Goal: Transaction & Acquisition: Purchase product/service

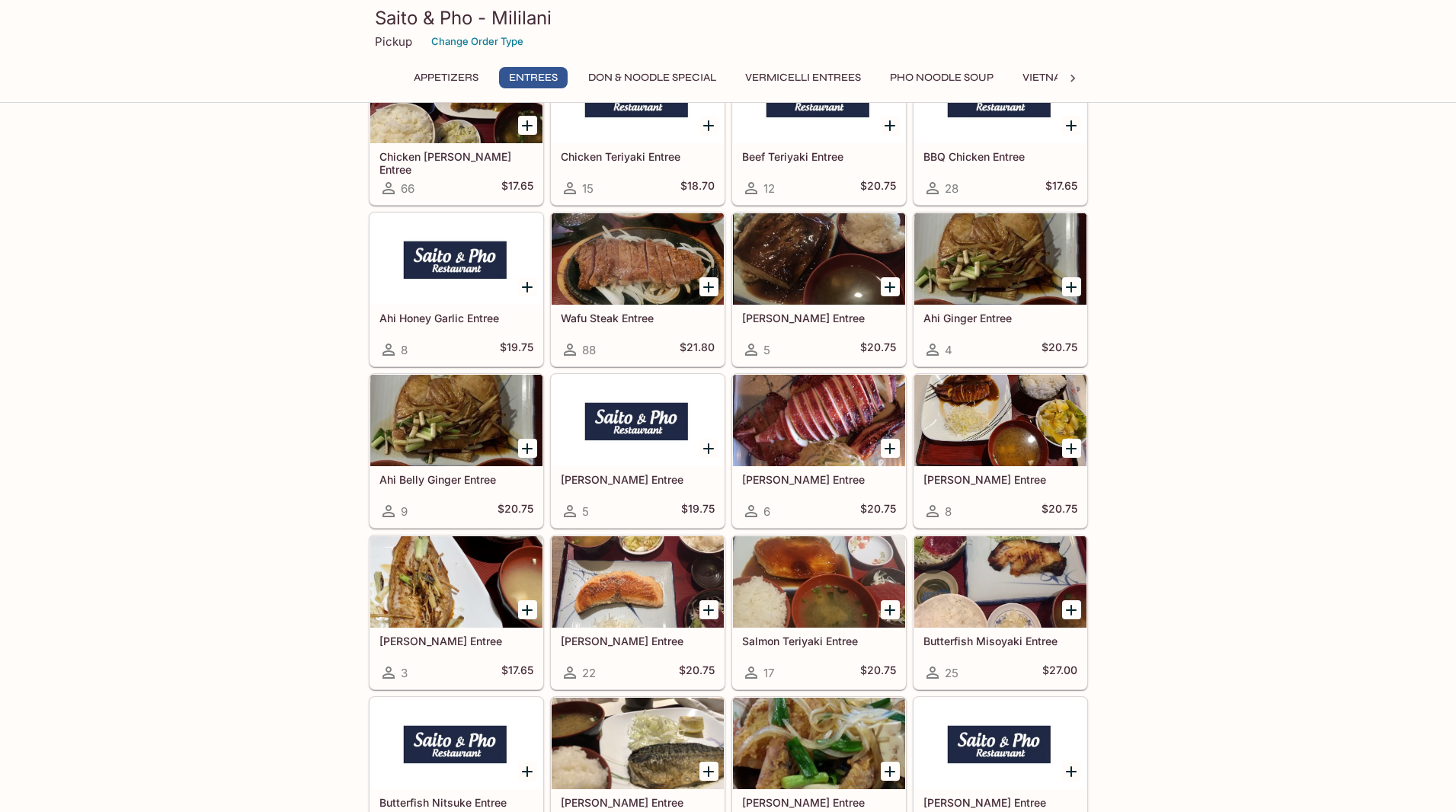
scroll to position [1166, 0]
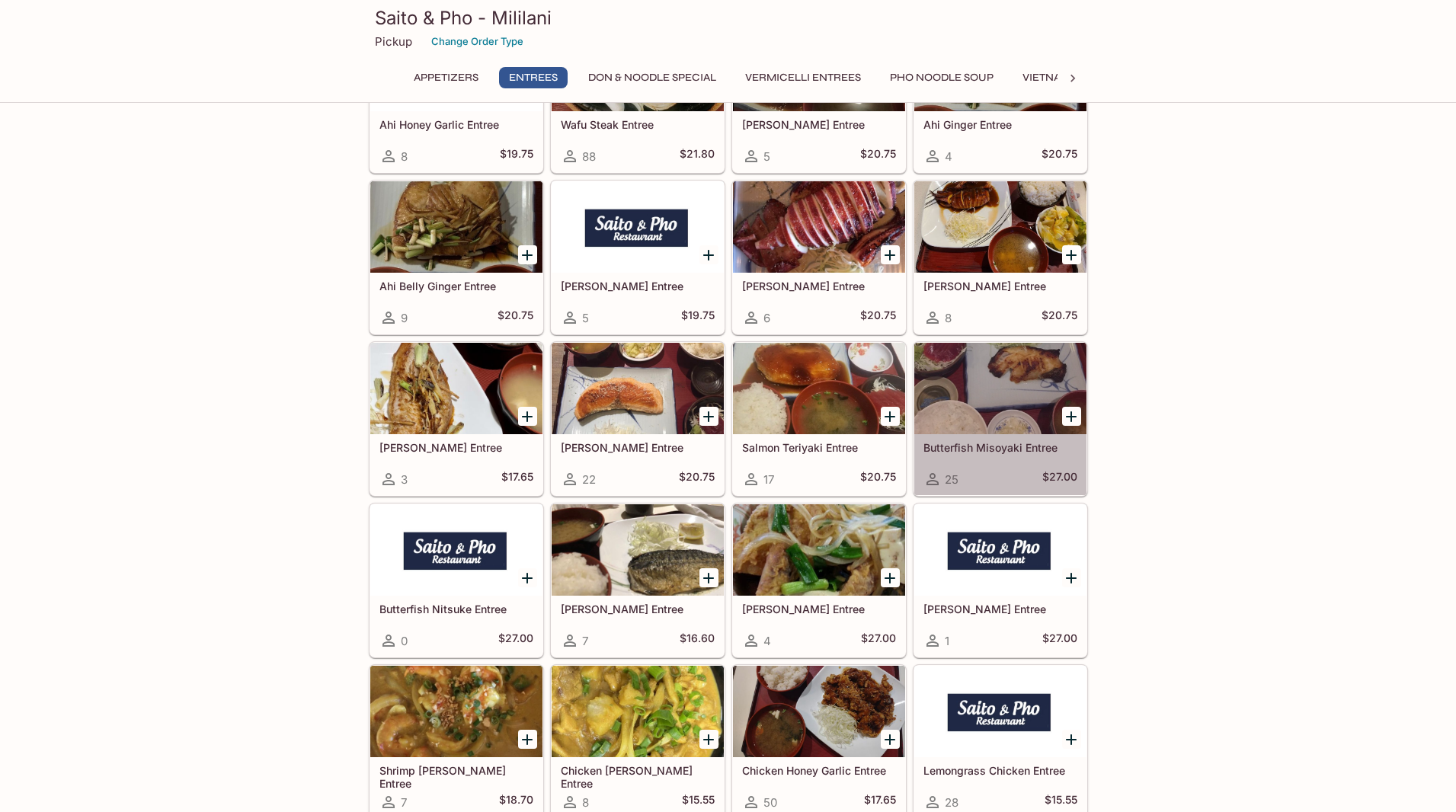
click at [994, 391] on div at bounding box center [1000, 388] width 173 height 91
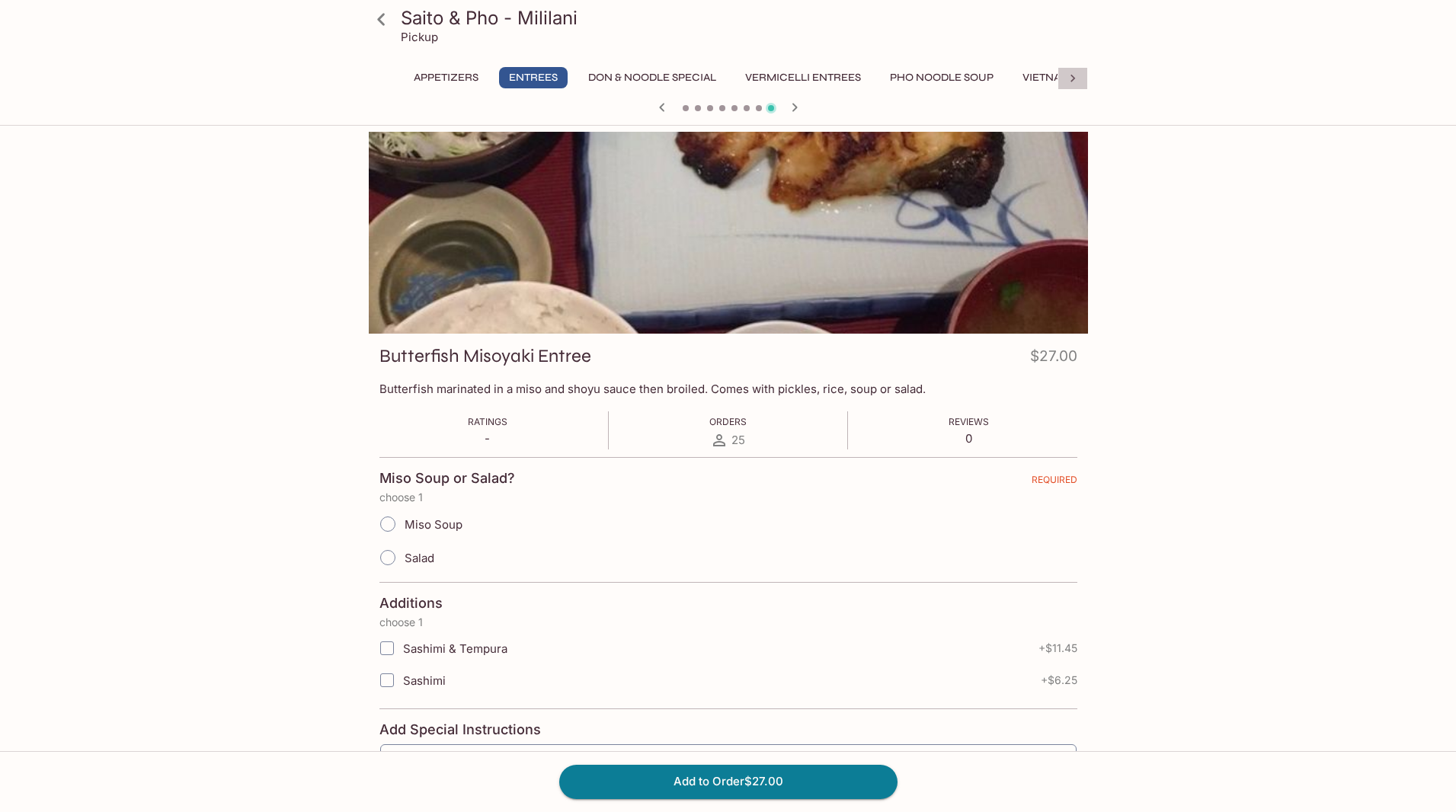
click at [1069, 78] on icon at bounding box center [1072, 78] width 15 height 15
click at [124, 227] on div "Saito & Pho - Mililani Pickup Appetizers Entrees Don & Noodle Special Vermicell…" at bounding box center [728, 537] width 1456 height 812
click at [385, 16] on icon at bounding box center [381, 20] width 27 height 27
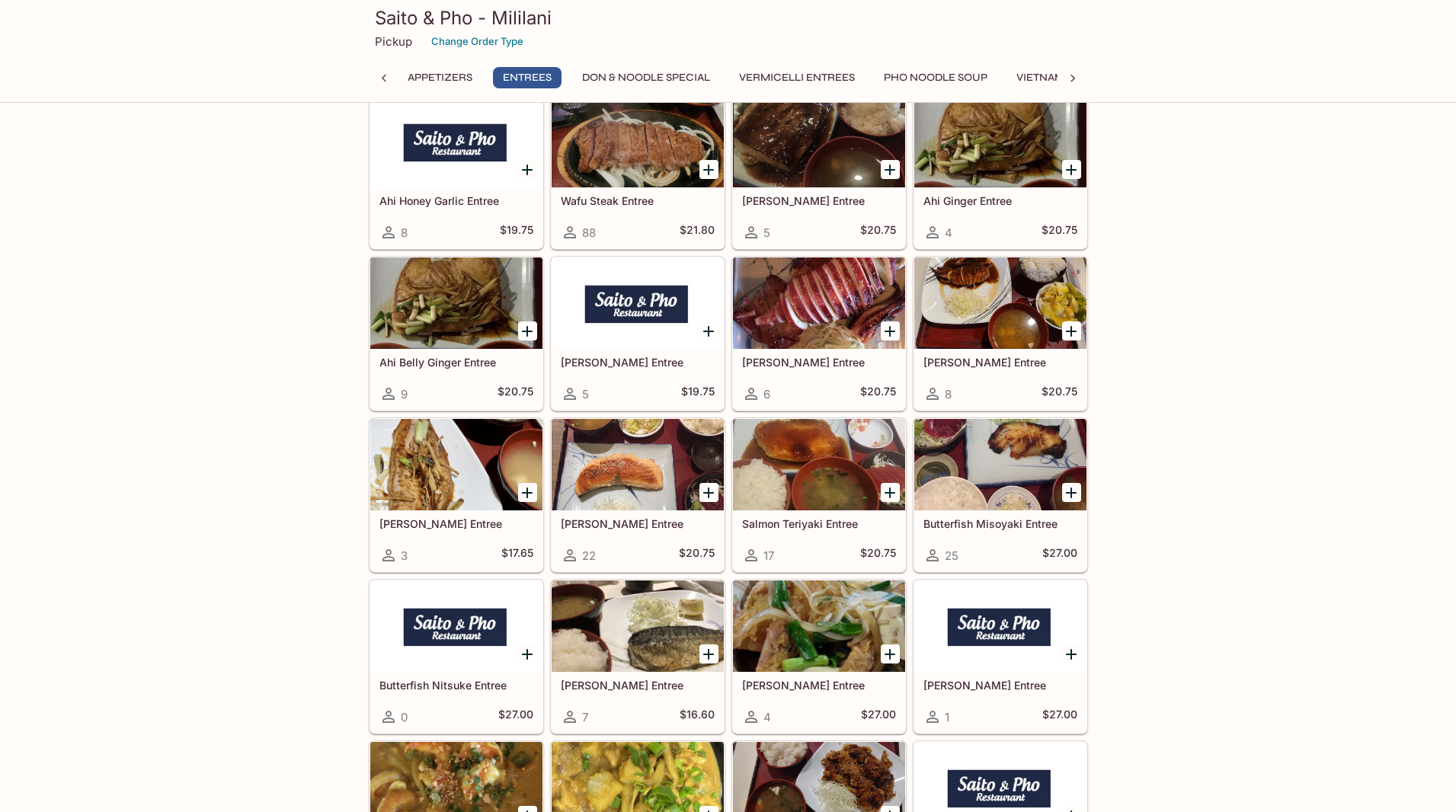
scroll to position [1126, 0]
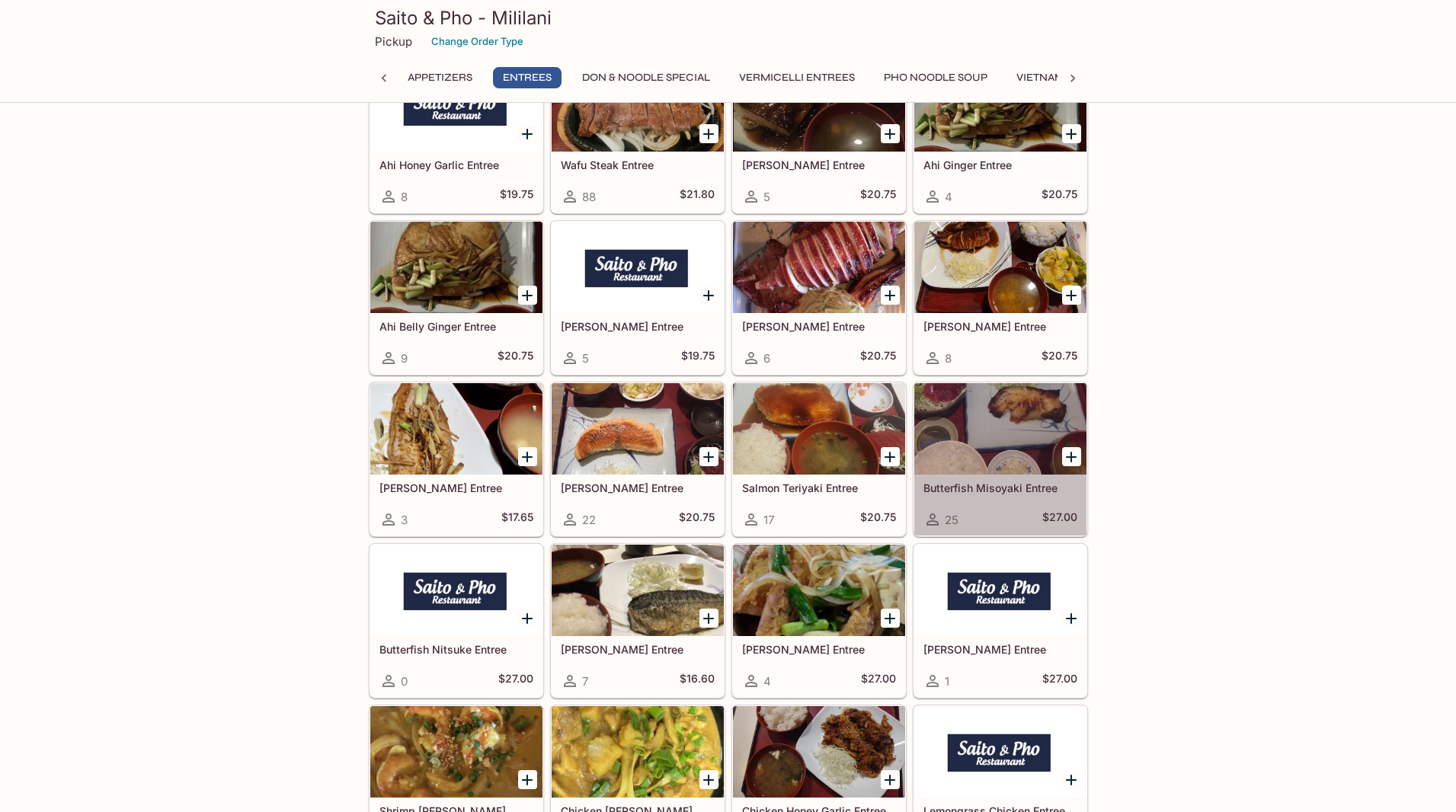
click at [968, 440] on div at bounding box center [1000, 428] width 173 height 91
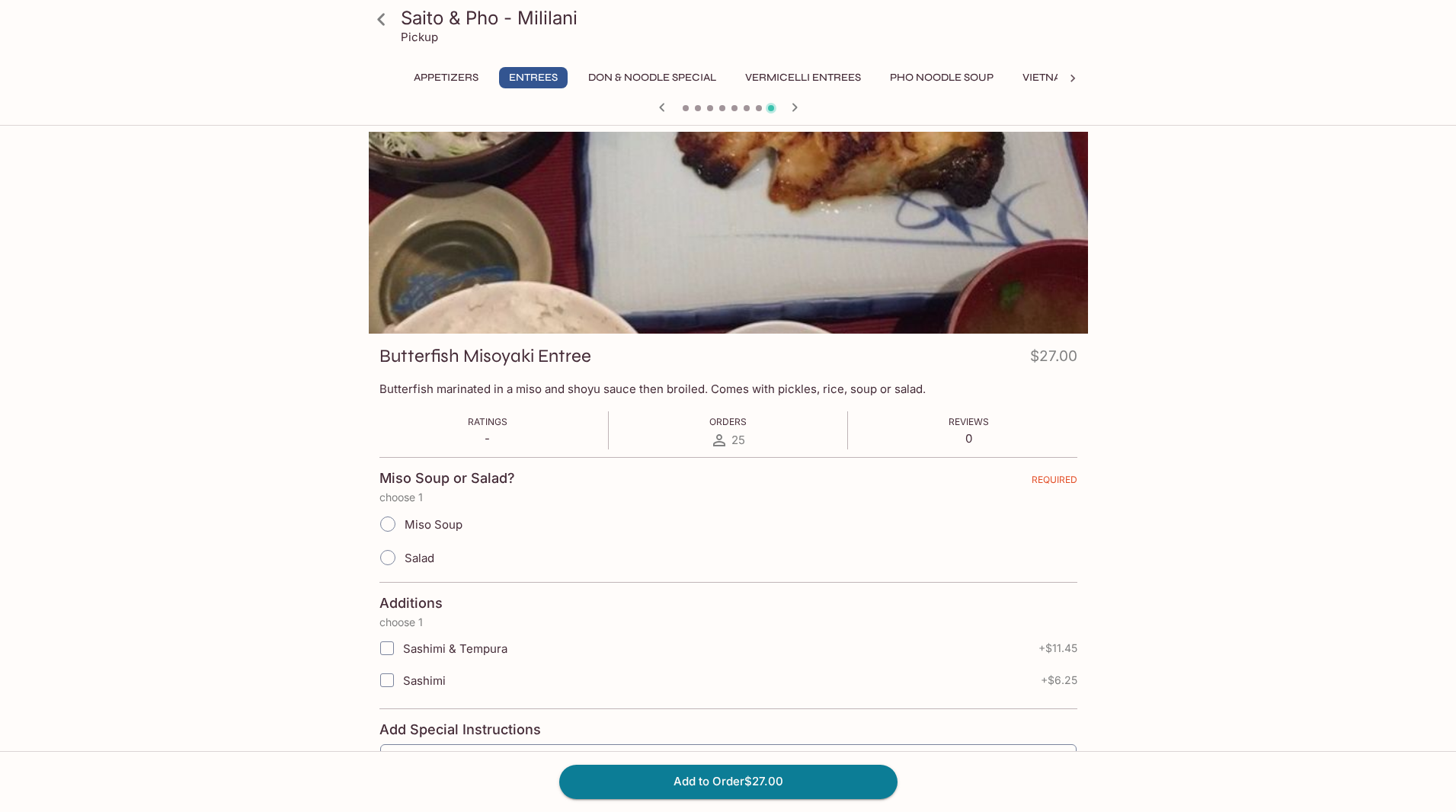
click at [350, 540] on div "Saito & Pho - Mililani Pickup Appetizers Entrees Don & Noodle Special Vermicell…" at bounding box center [729, 558] width 975 height 853
click at [386, 560] on input "Salad" at bounding box center [388, 557] width 32 height 32
radio input "true"
click at [384, 647] on input "Sashimi & Tempura" at bounding box center [387, 647] width 31 height 31
checkbox input "true"
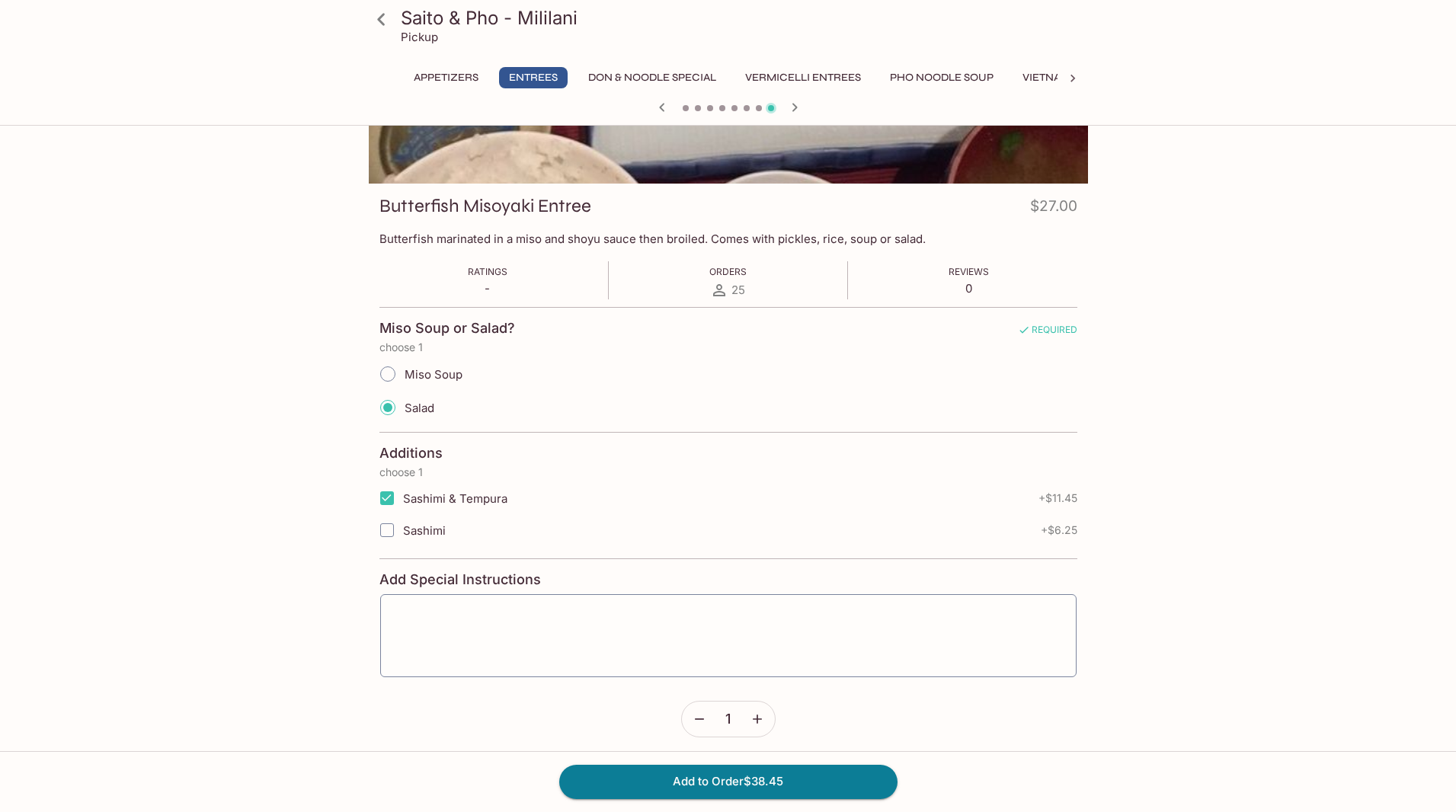
scroll to position [172, 0]
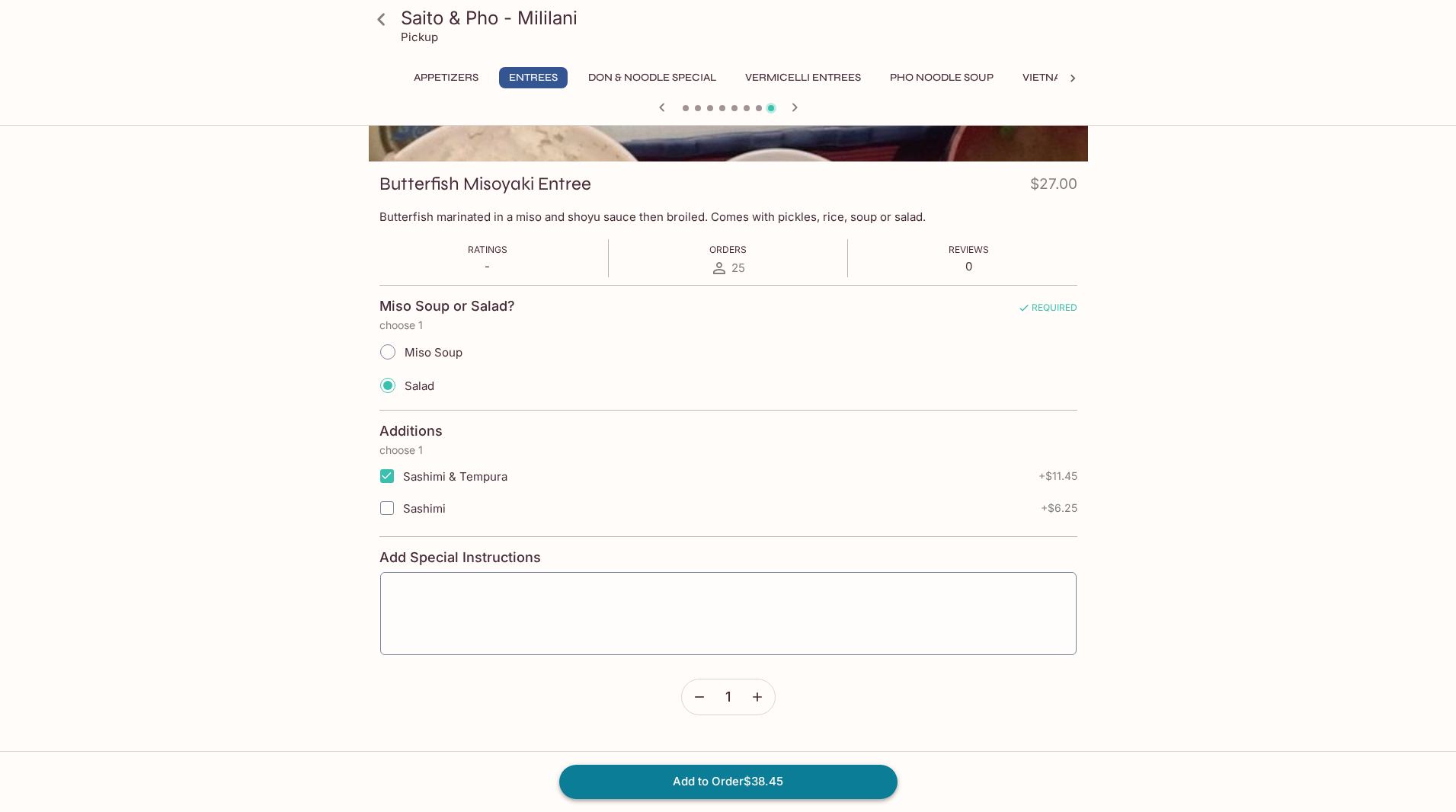
click at [744, 782] on button "Add to Order $38.45" at bounding box center [728, 781] width 338 height 34
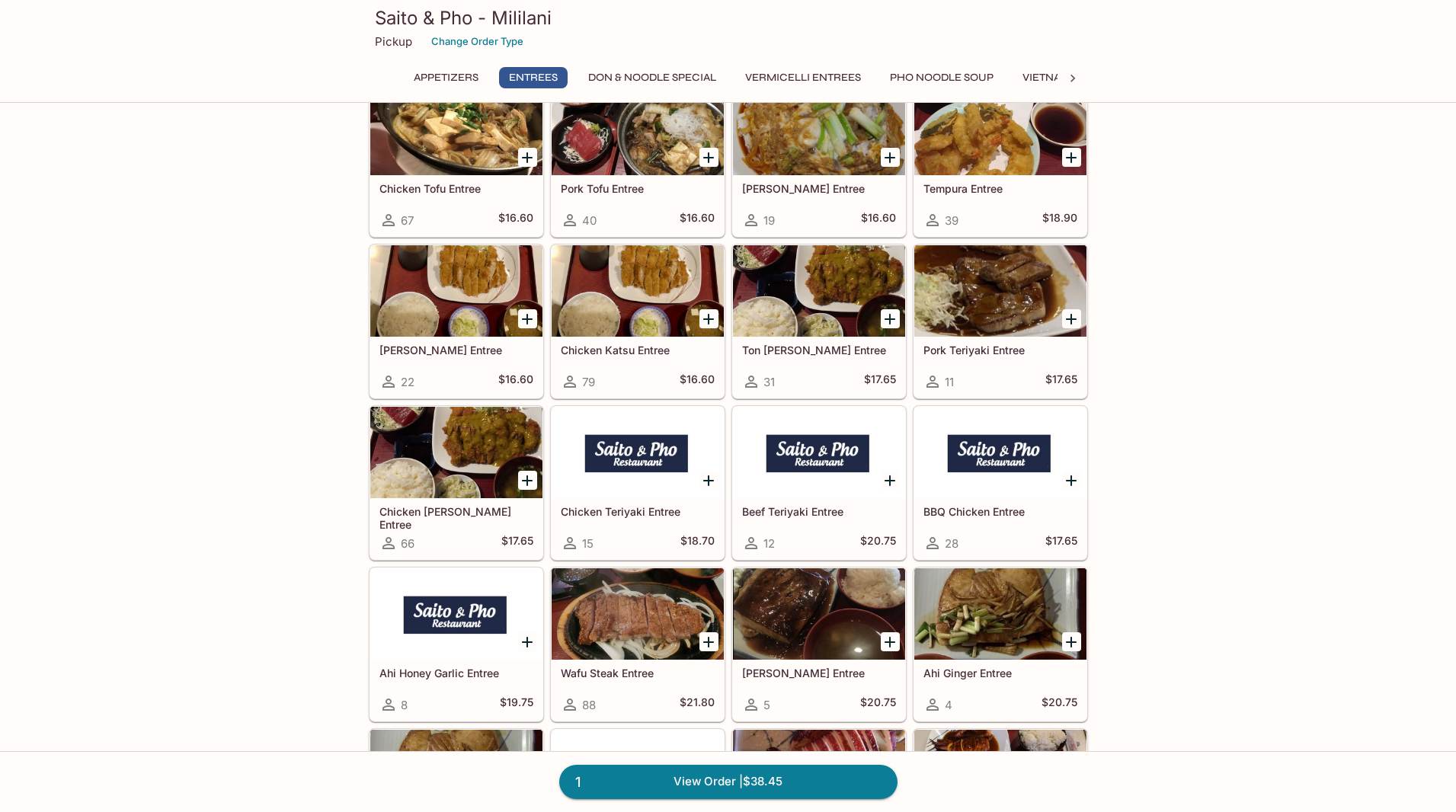
scroll to position [618, 0]
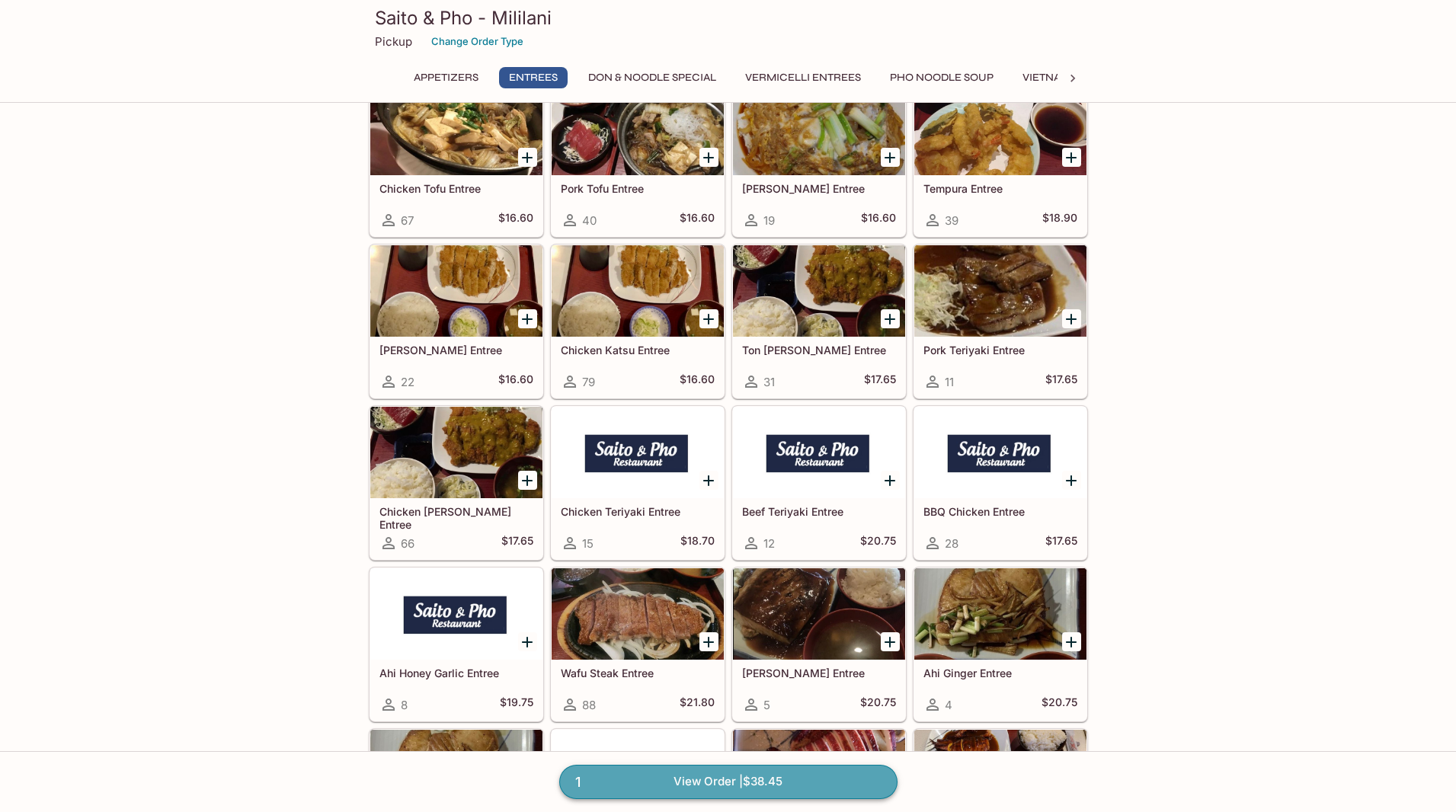
click at [730, 777] on link "1 View Order | $38.45" at bounding box center [728, 781] width 338 height 34
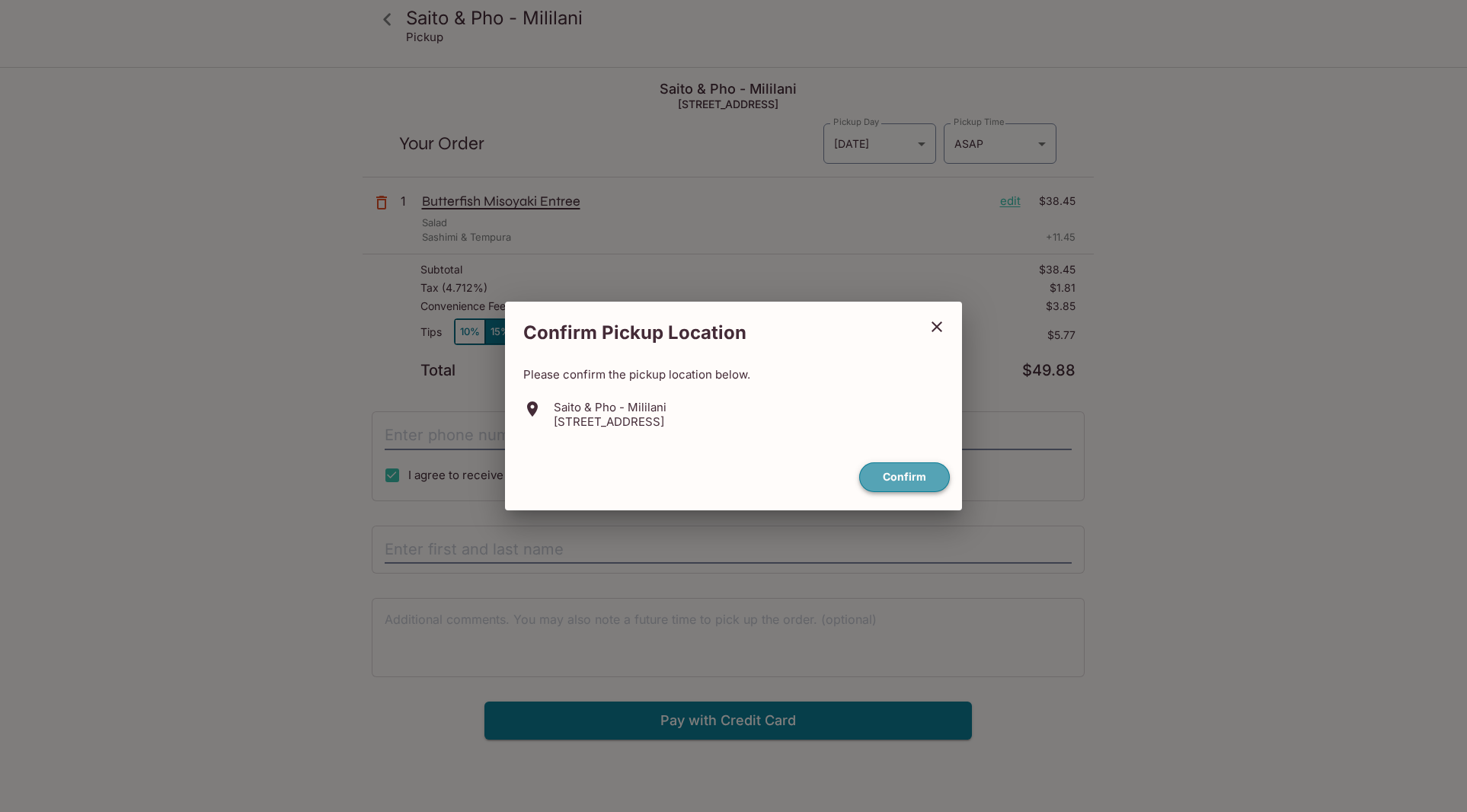
click at [904, 475] on button "Confirm" at bounding box center [904, 477] width 91 height 30
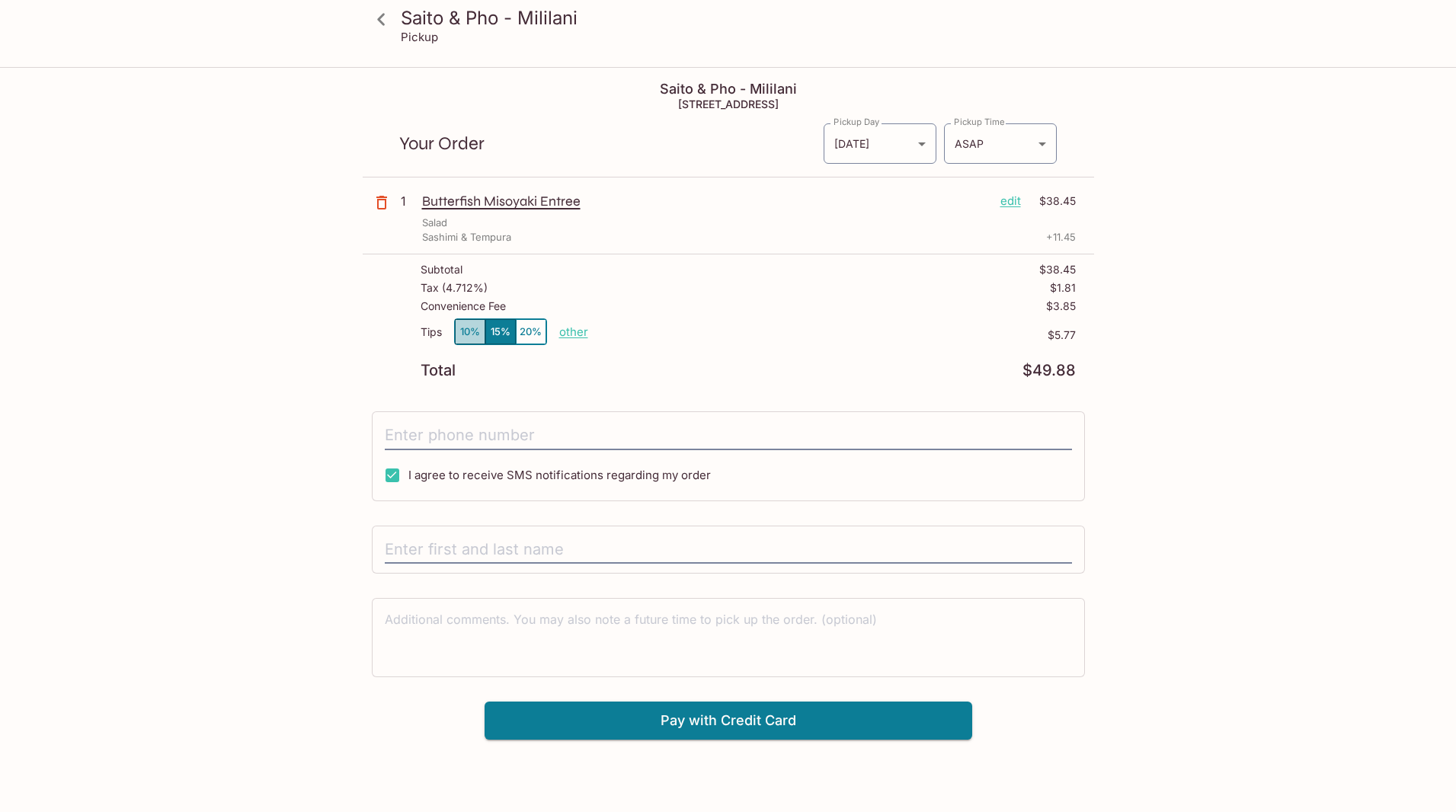
click at [469, 325] on button "10%" at bounding box center [470, 332] width 31 height 25
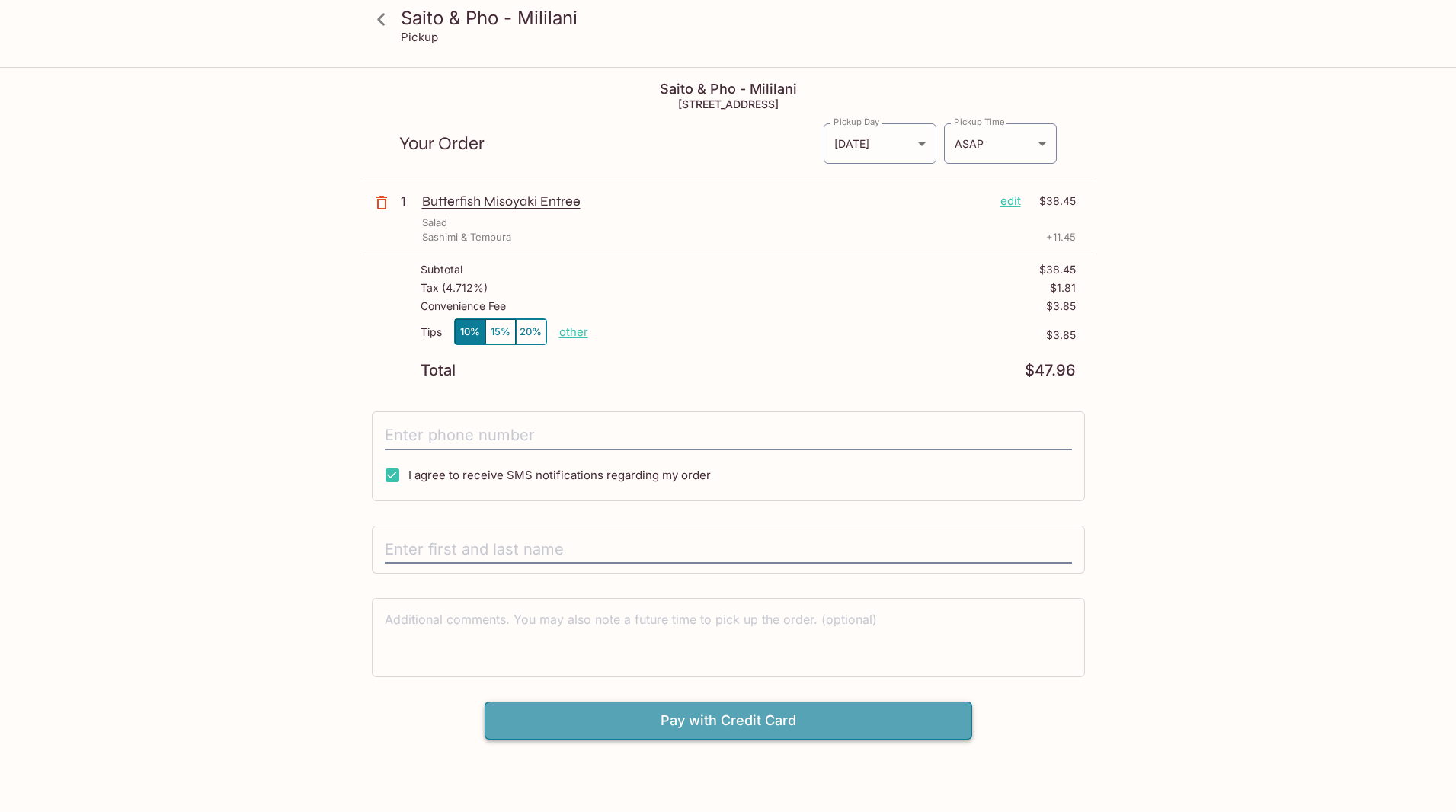
click at [760, 722] on button "Pay with Credit Card" at bounding box center [728, 720] width 488 height 38
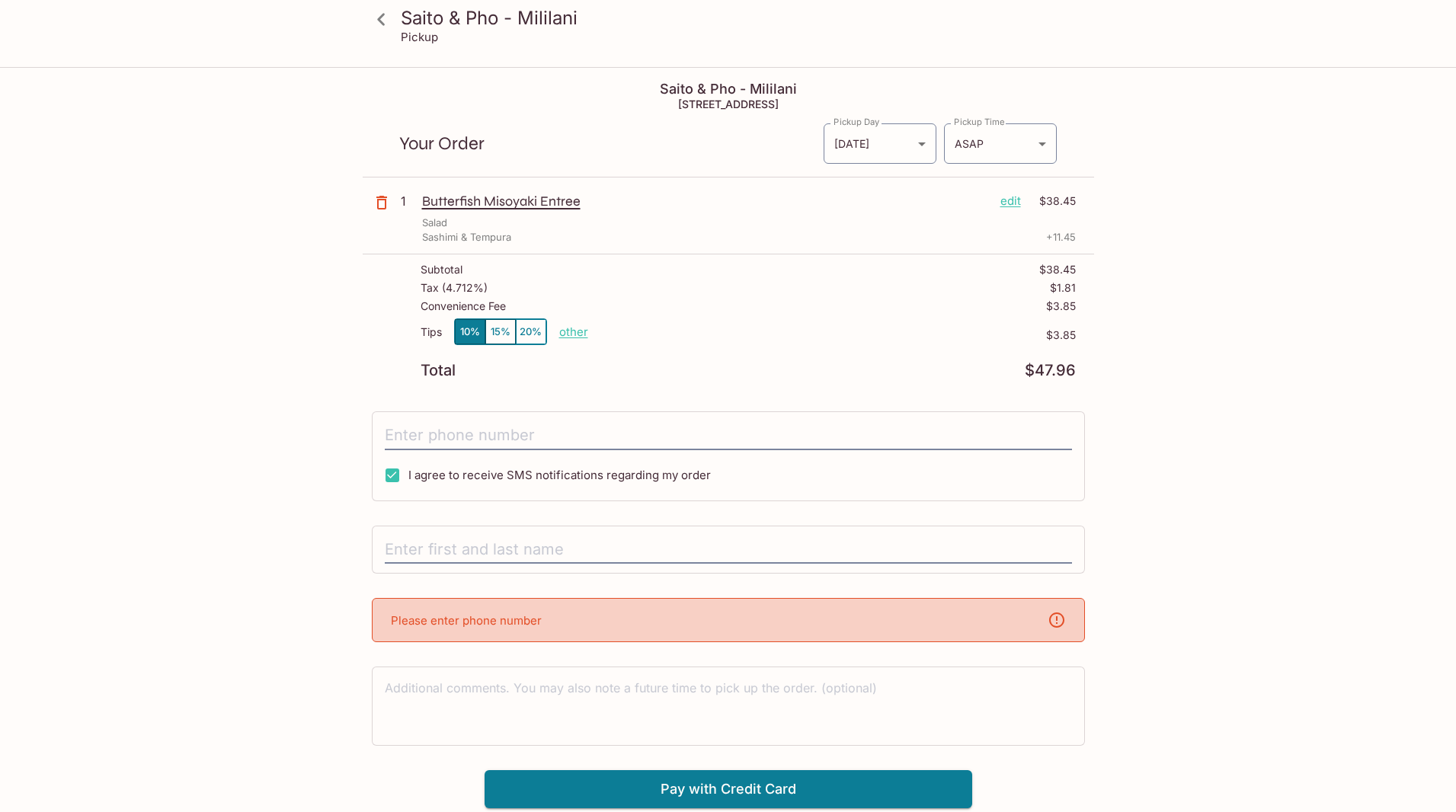
click at [844, 617] on div "Please enter phone number" at bounding box center [728, 620] width 713 height 44
click at [495, 442] on input "tel" at bounding box center [728, 436] width 687 height 29
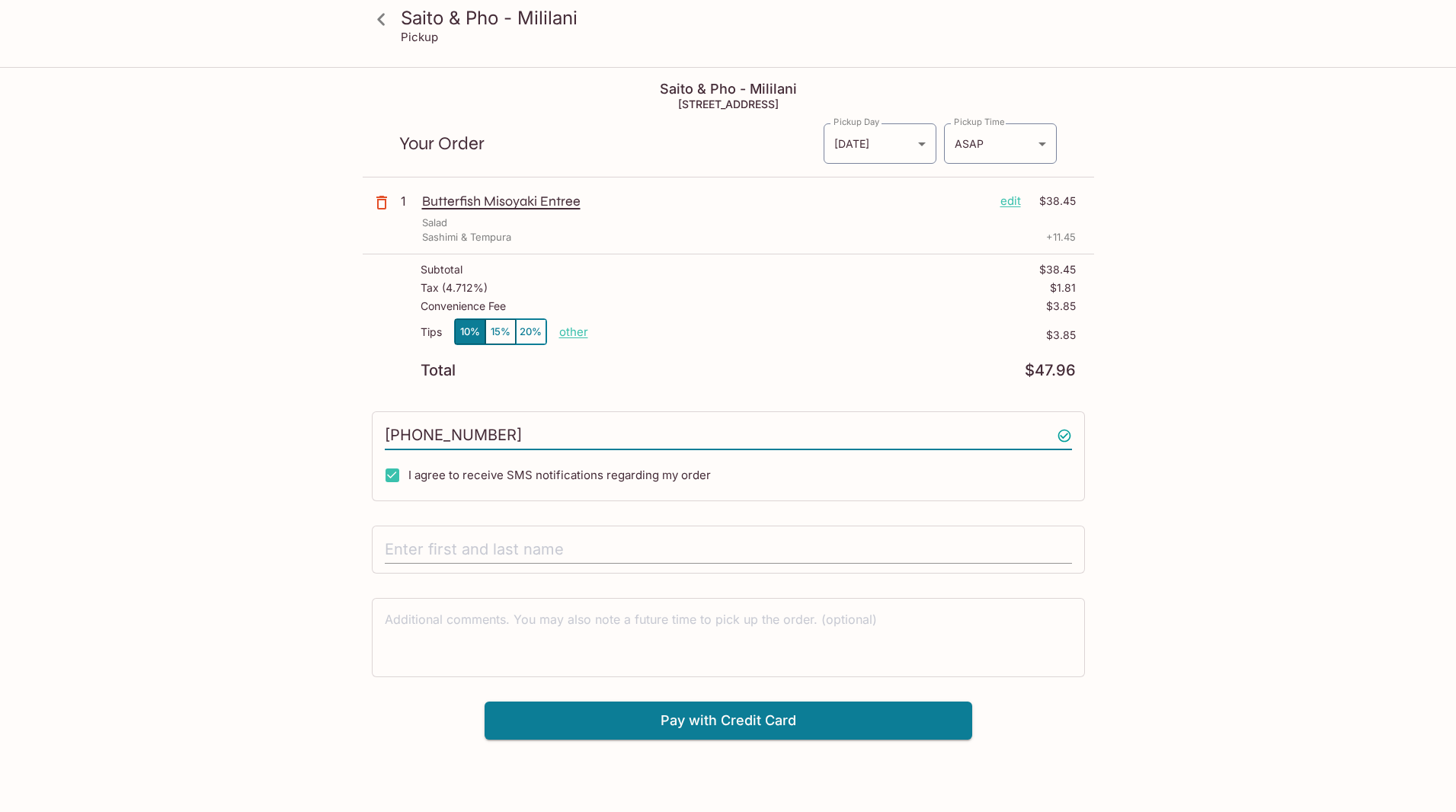
type input "8083835427"
click at [526, 550] on input "text" at bounding box center [728, 550] width 687 height 29
type input "[PERSON_NAME]"
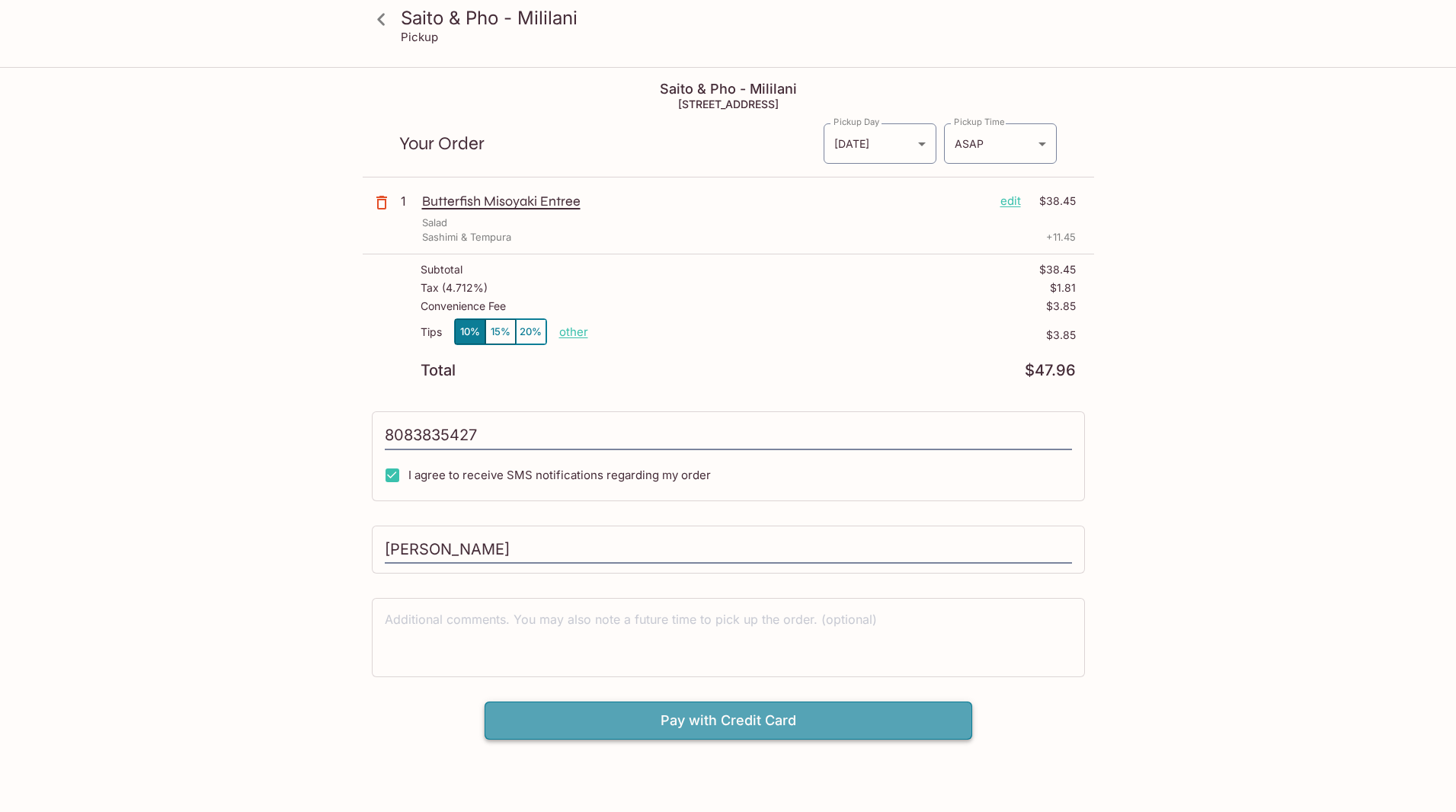
click at [771, 714] on button "Pay with Credit Card" at bounding box center [728, 720] width 488 height 38
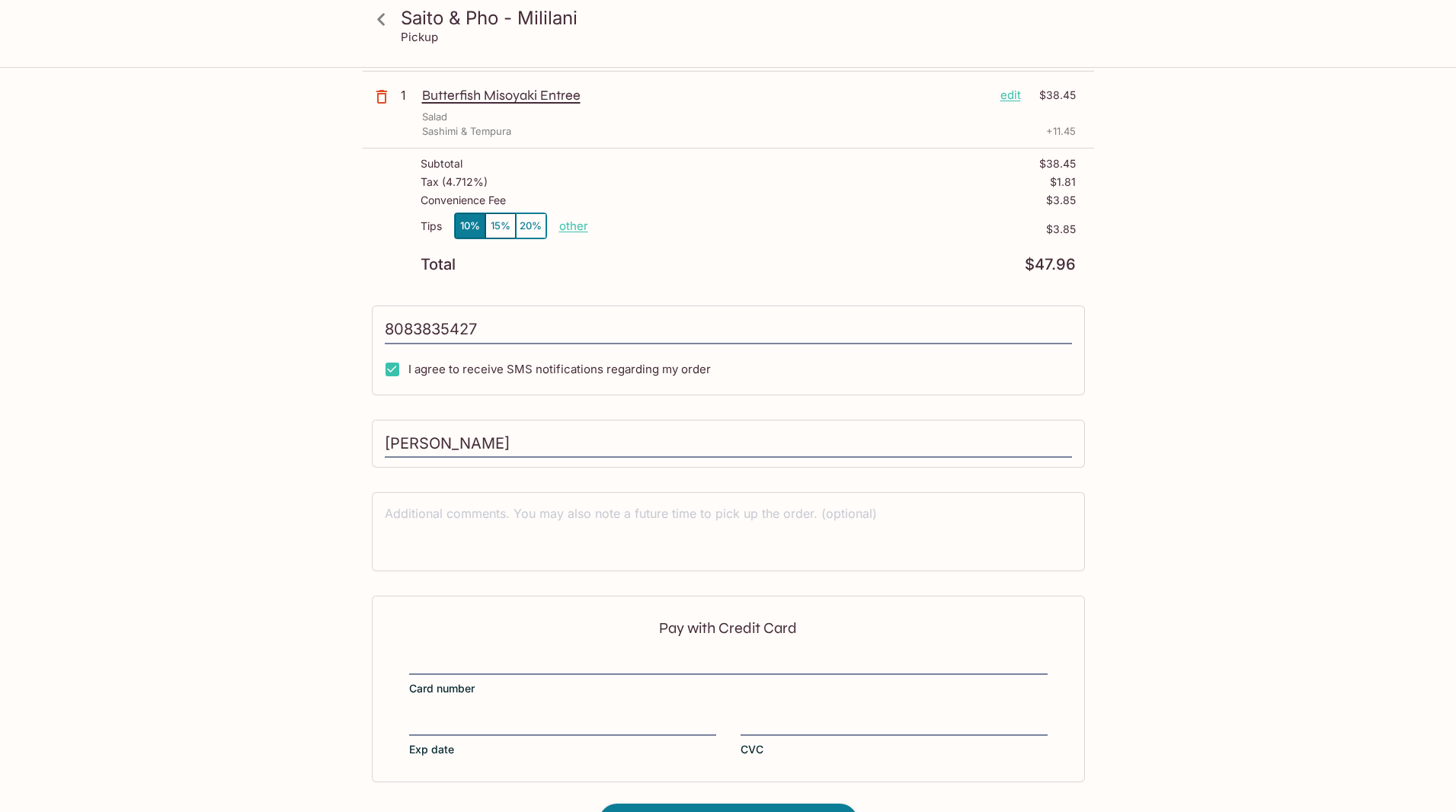
type input "[PHONE_NUMBER]"
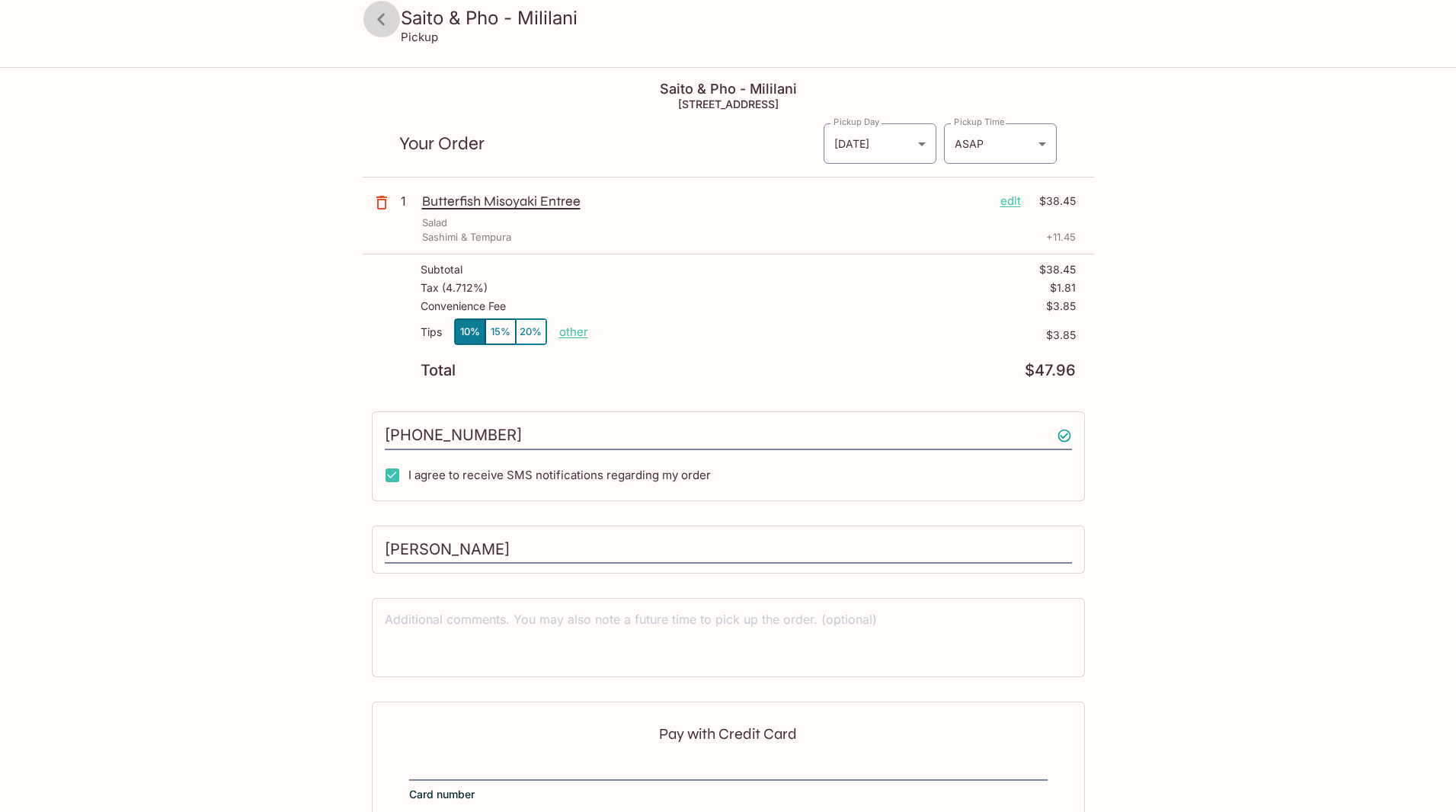
click at [379, 20] on icon at bounding box center [381, 20] width 27 height 27
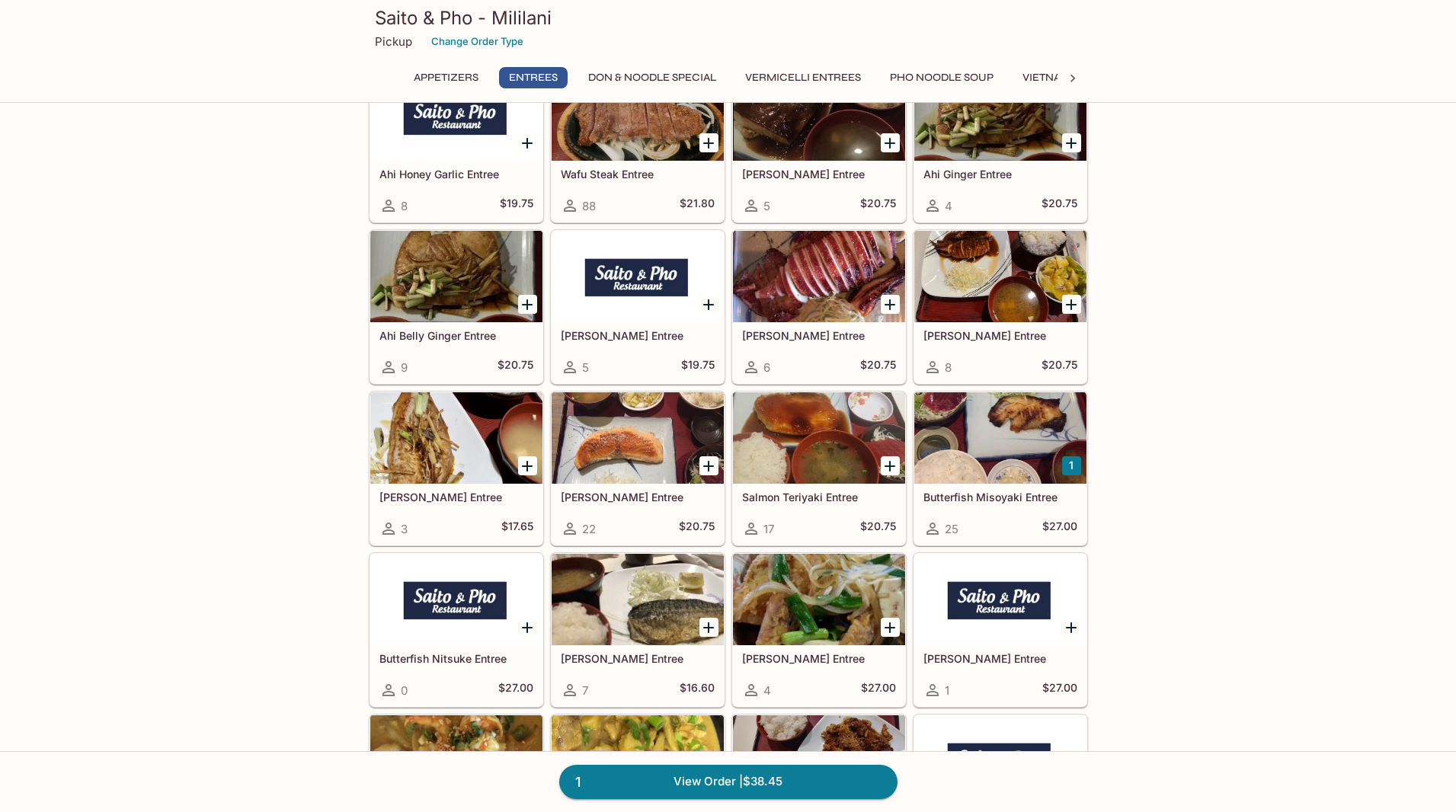
scroll to position [177, 0]
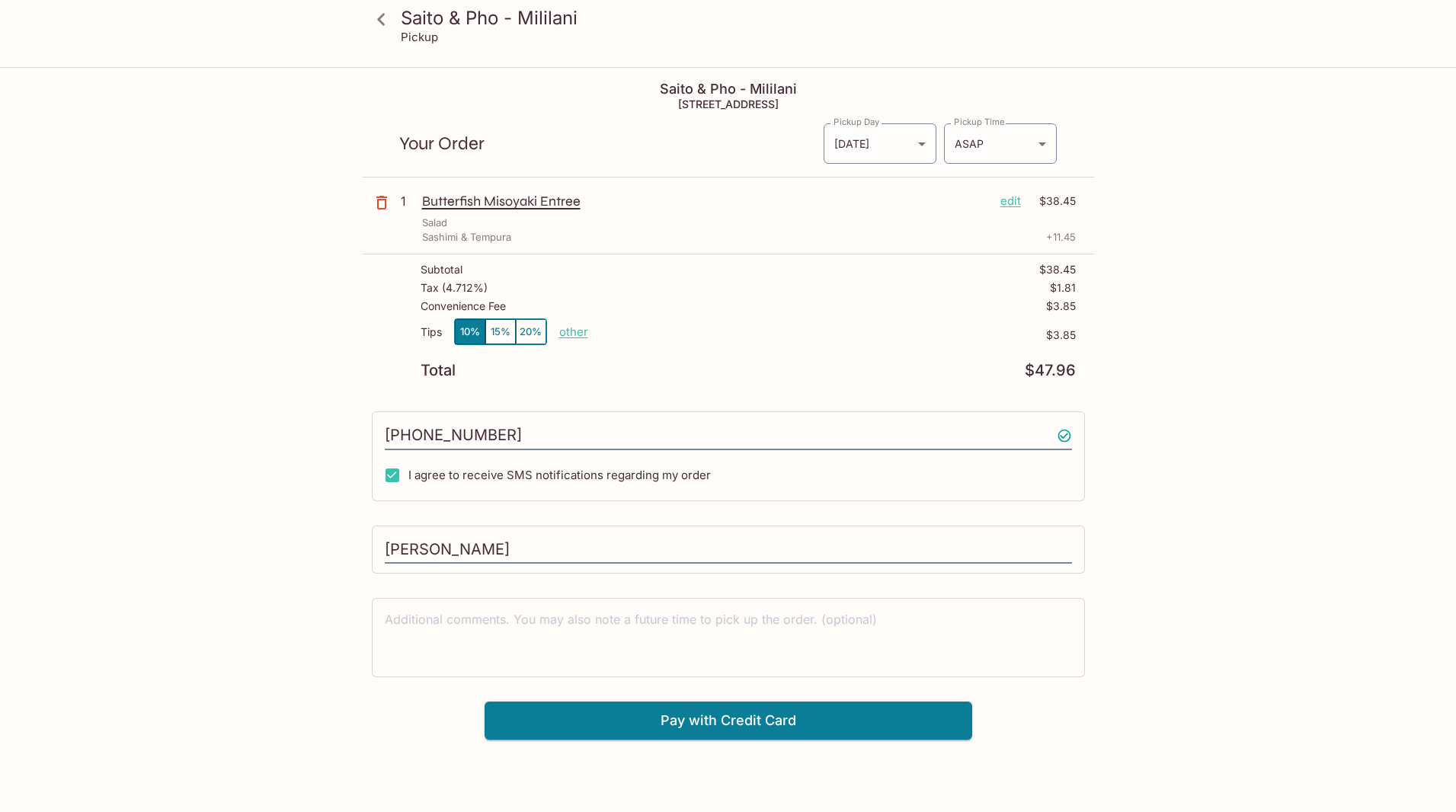
scroll to position [369, 0]
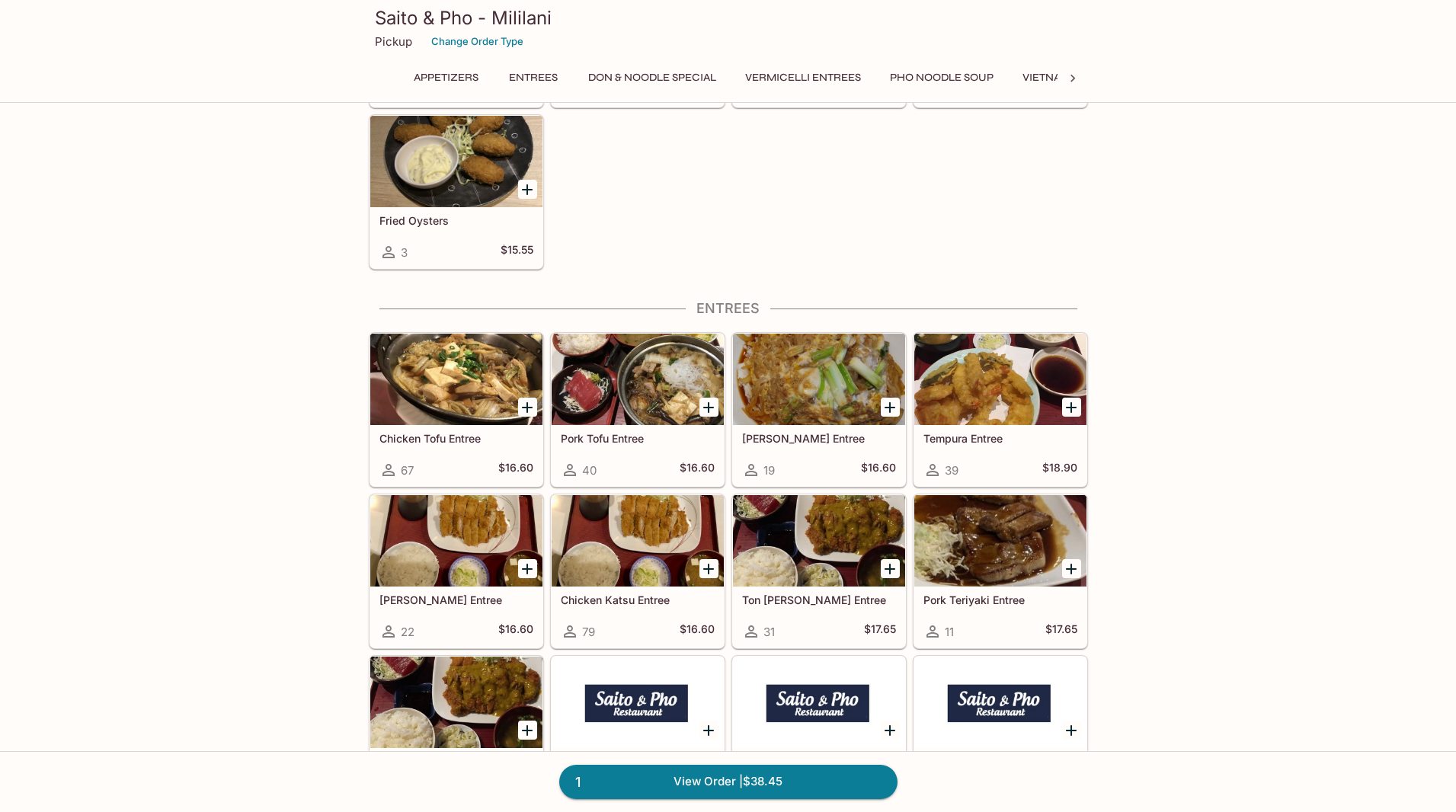
scroll to position [132, 0]
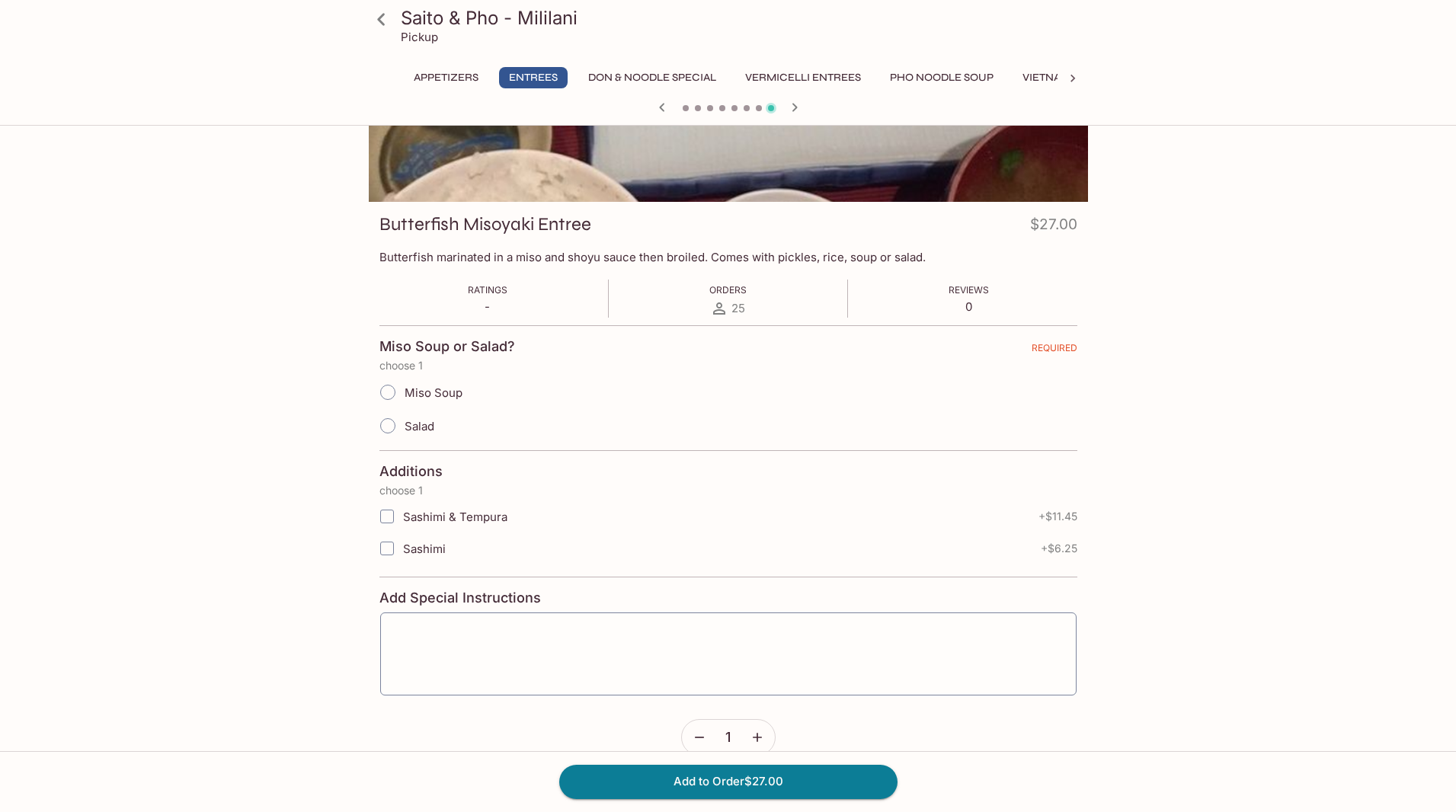
scroll to position [369, 0]
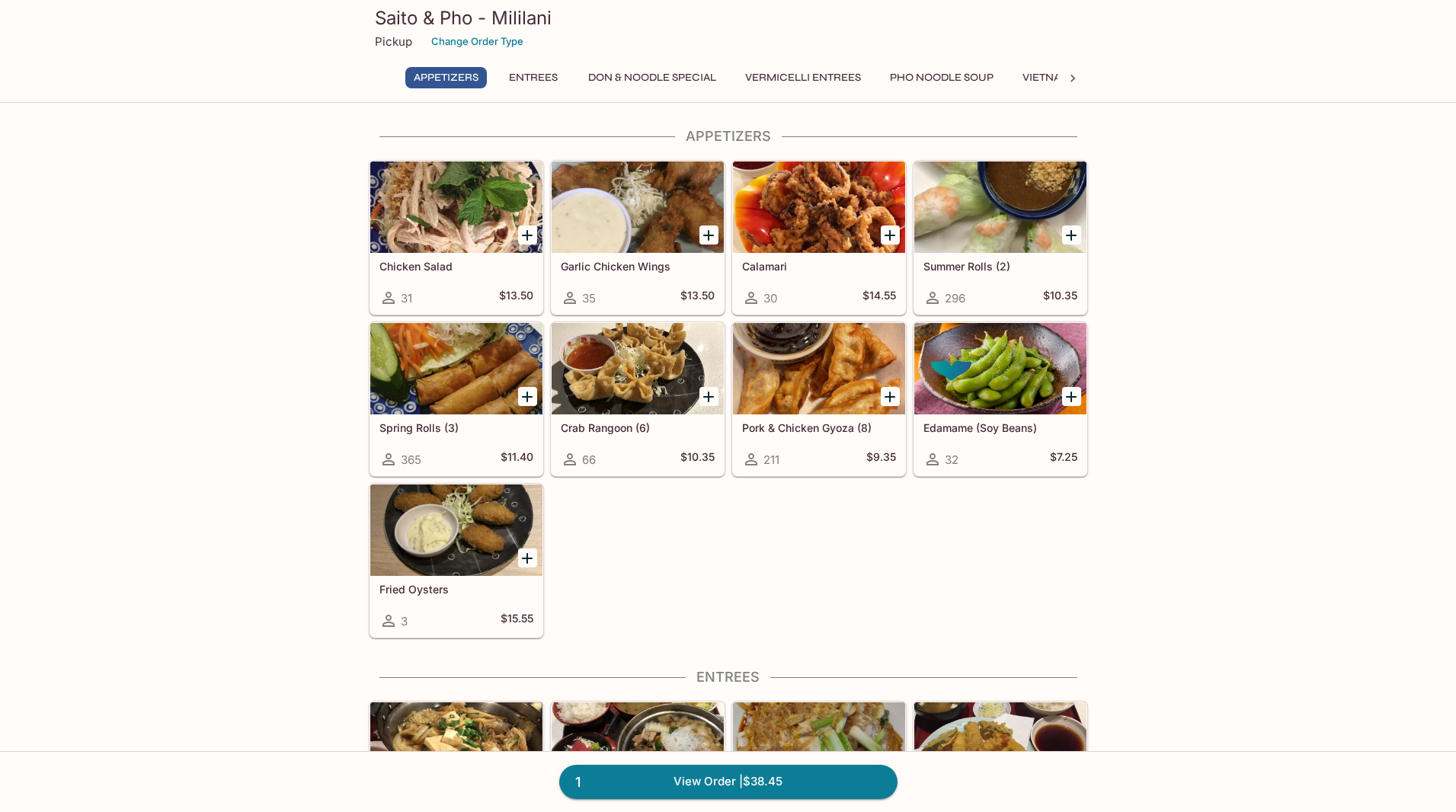
click at [444, 16] on h3 "Saito & Pho - Mililani" at bounding box center [728, 18] width 707 height 24
click at [386, 43] on p "Pickup" at bounding box center [393, 42] width 37 height 14
